Goal: Task Accomplishment & Management: Manage account settings

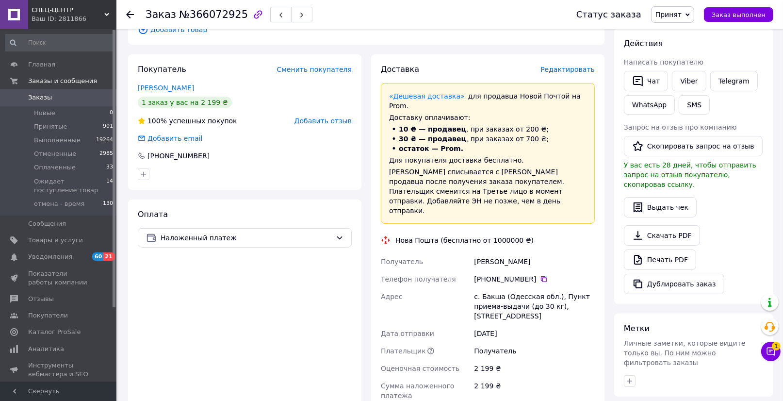
scroll to position [323, 0]
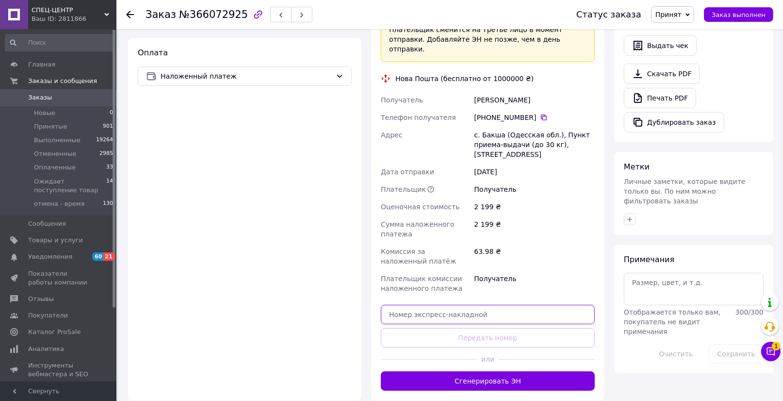
click at [462, 305] on input "text" at bounding box center [488, 314] width 214 height 19
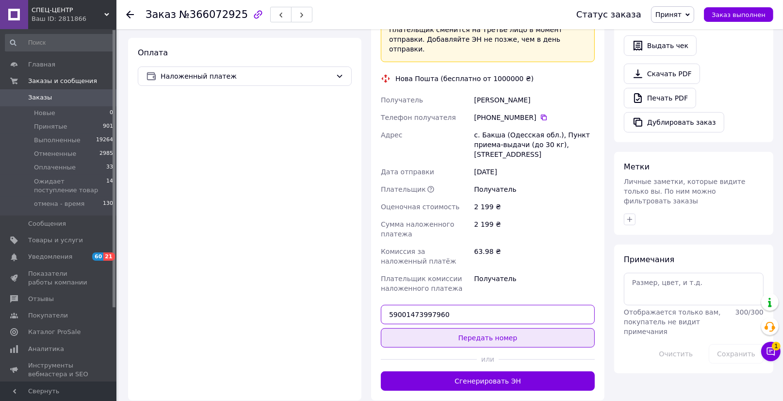
type input "59001473997960"
click at [411, 328] on button "Передать номер" at bounding box center [488, 337] width 214 height 19
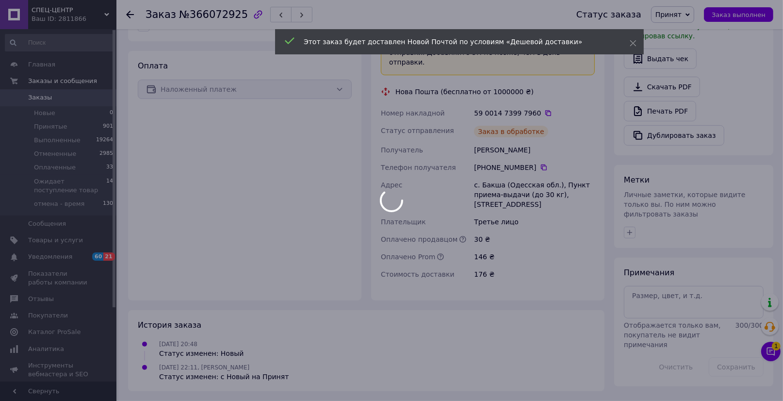
scroll to position [285, 0]
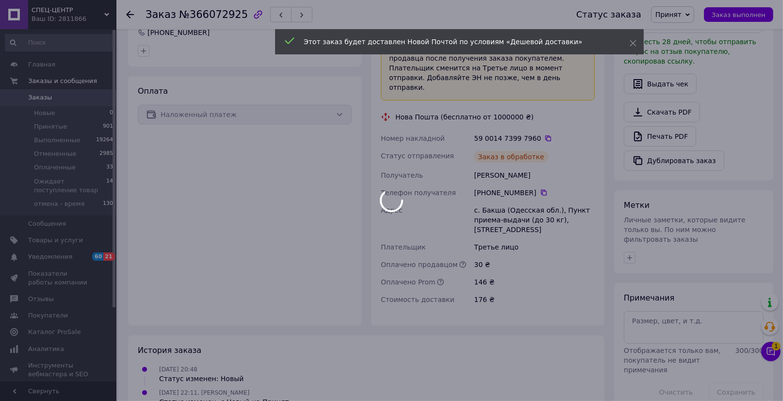
click at [683, 14] on div at bounding box center [391, 200] width 783 height 401
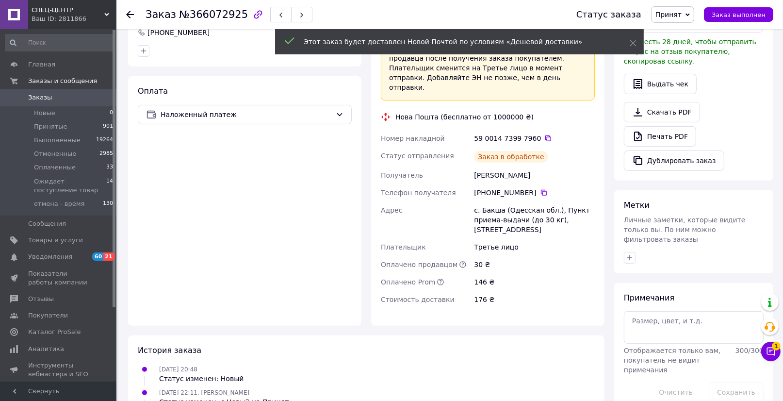
scroll to position [323, 0]
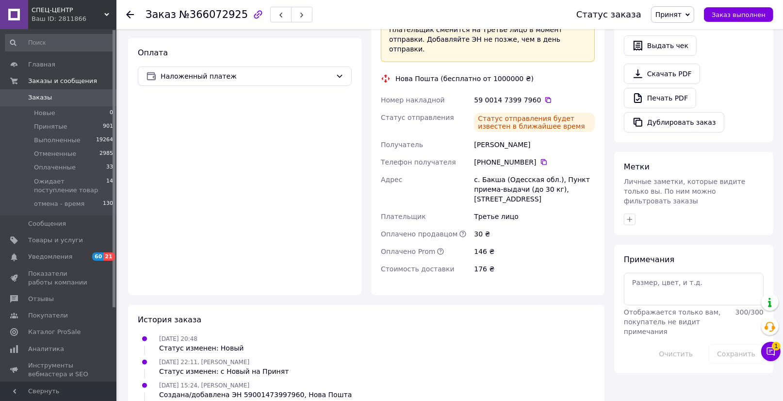
click at [684, 19] on span "Принят" at bounding box center [672, 14] width 43 height 16
click at [685, 30] on li "Выполнен" at bounding box center [704, 34] width 106 height 15
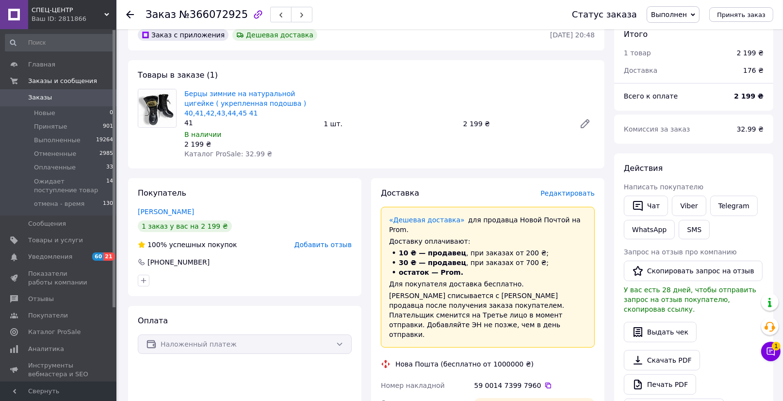
scroll to position [17, 0]
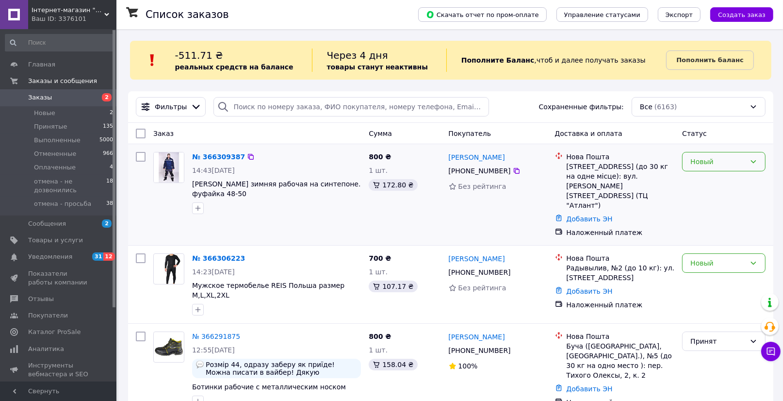
click at [726, 164] on div "Новый" at bounding box center [717, 161] width 55 height 11
click at [719, 181] on li "Принят" at bounding box center [723, 182] width 82 height 17
click at [719, 258] on div "Новый" at bounding box center [717, 263] width 55 height 11
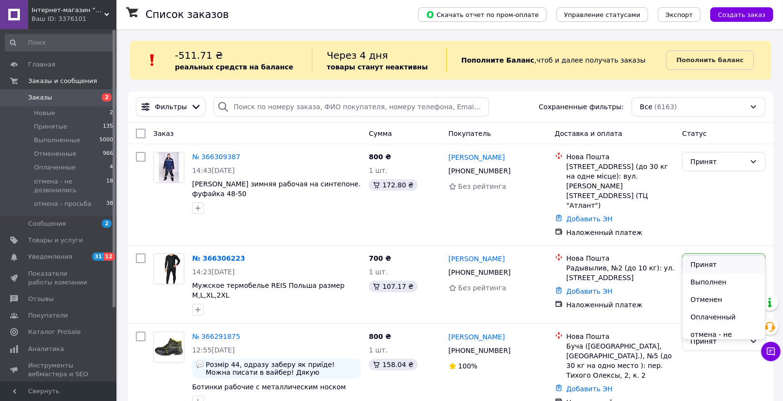
click at [705, 262] on li "Принят" at bounding box center [723, 264] width 82 height 17
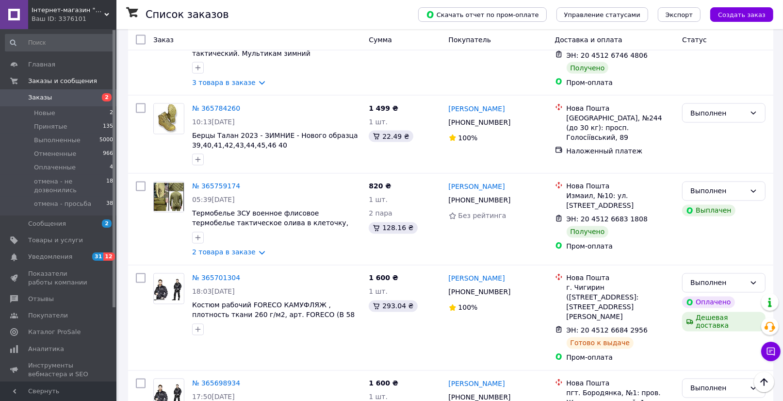
scroll to position [1617, 0]
